Goal: Task Accomplishment & Management: Use online tool/utility

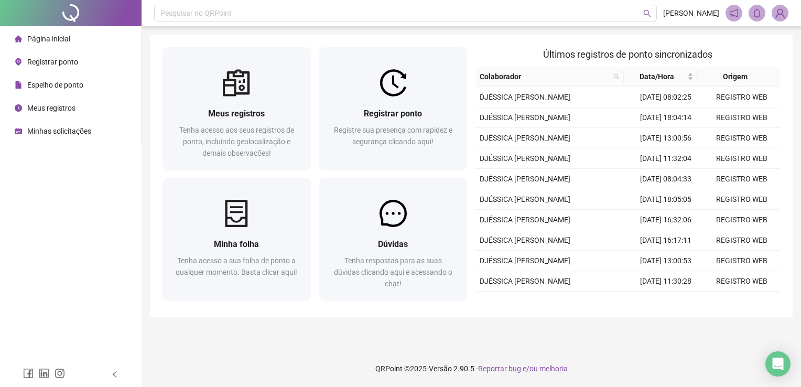
click at [57, 72] on div "Registrar ponto" at bounding box center [46, 61] width 63 height 21
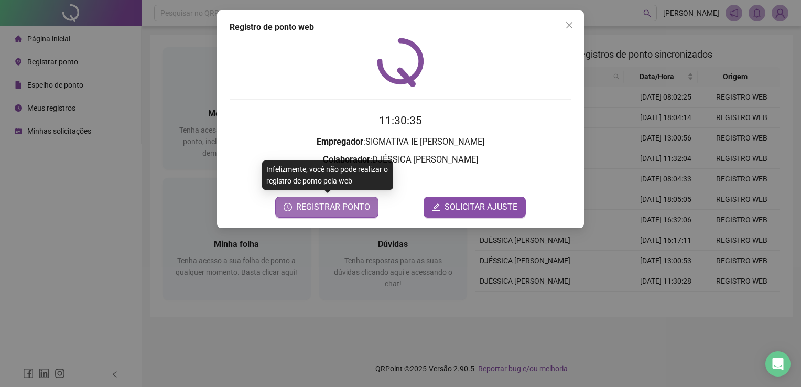
click at [314, 210] on span "REGISTRAR PONTO" at bounding box center [333, 207] width 74 height 13
